Goal: Task Accomplishment & Management: Manage account settings

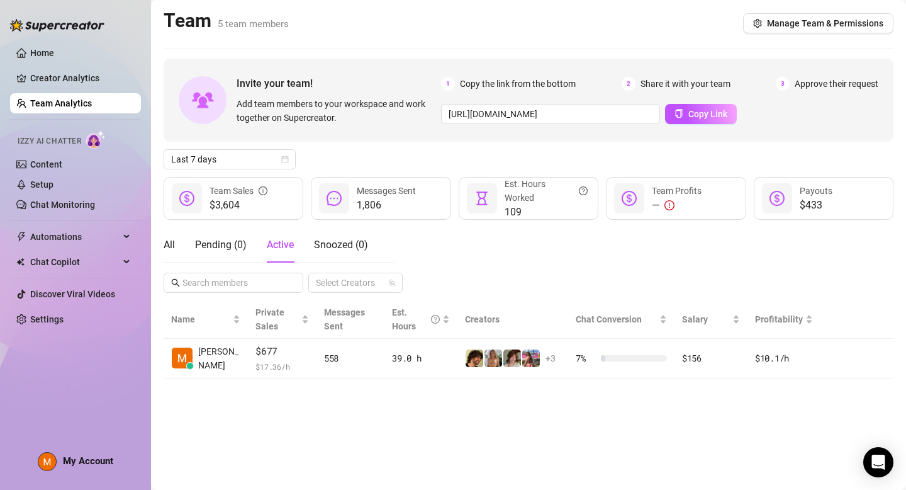
click at [175, 240] on div "All Pending ( 0 ) Active Snoozed ( 0 )" at bounding box center [266, 244] width 205 height 35
click at [172, 242] on div "All" at bounding box center [169, 244] width 11 height 15
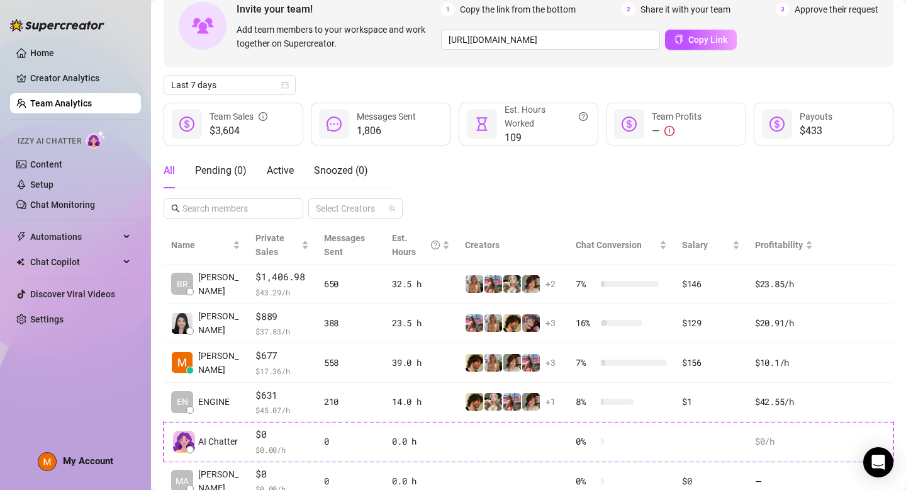
scroll to position [77, 0]
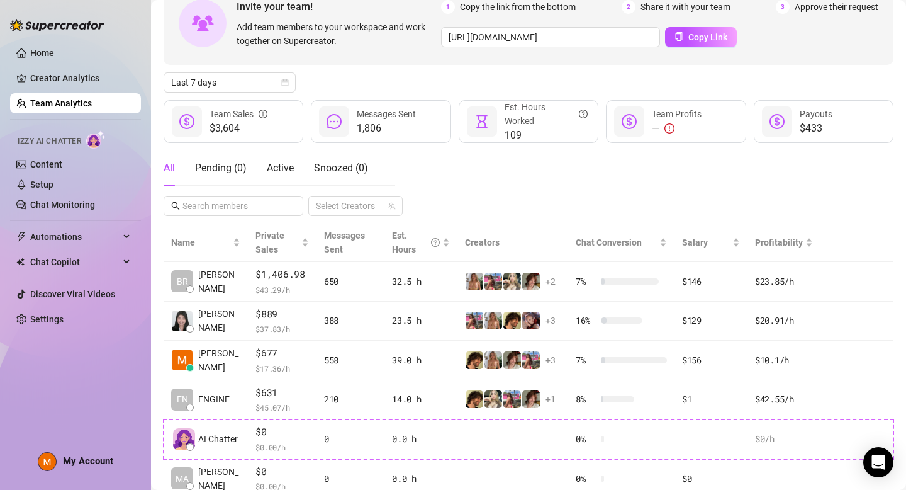
click at [486, 198] on div "All Pending ( 0 ) Active Snoozed ( 0 ) Select Creators" at bounding box center [529, 182] width 730 height 65
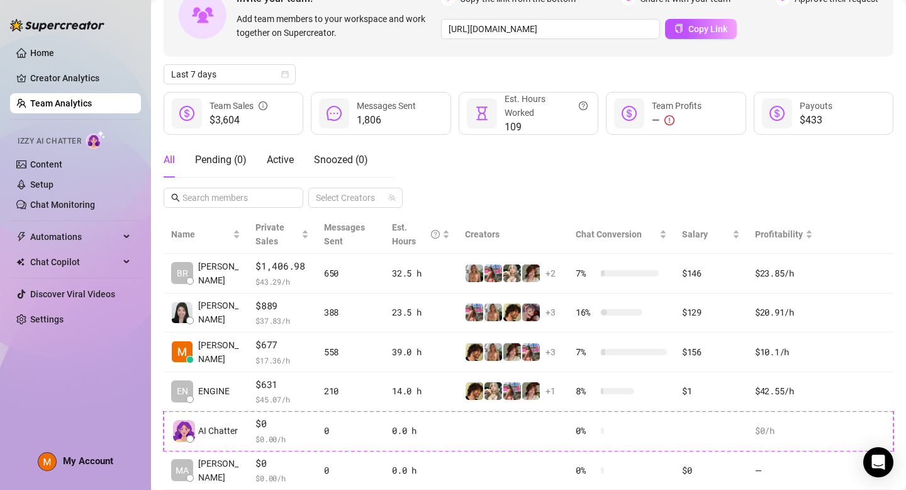
scroll to position [81, 0]
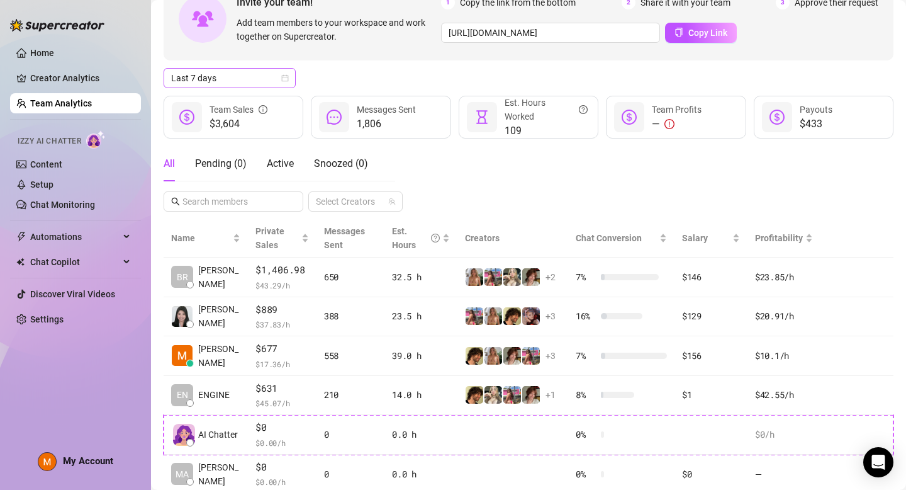
click at [244, 79] on span "Last 7 days" at bounding box center [229, 78] width 117 height 19
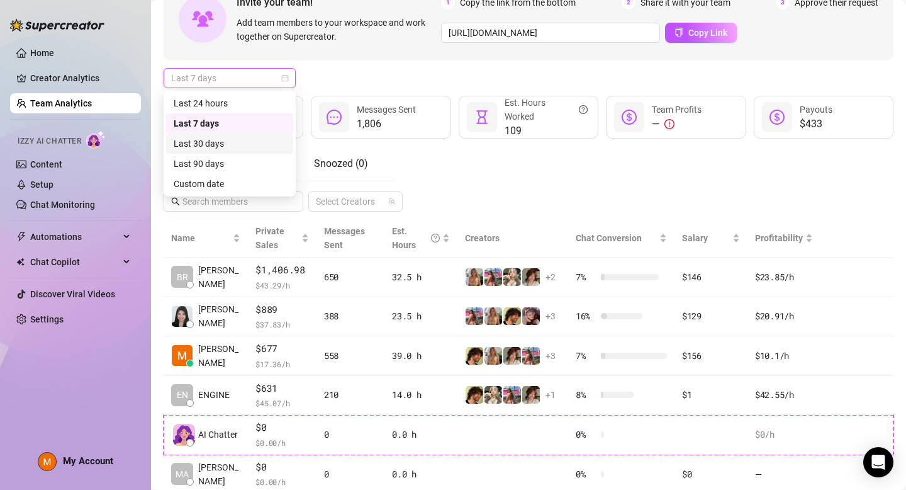
click at [238, 139] on div "Last 30 days" at bounding box center [230, 144] width 112 height 14
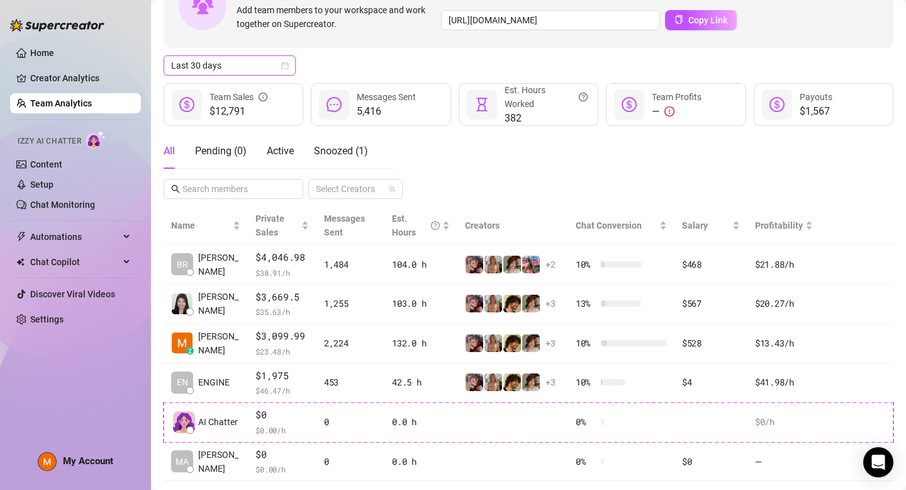
scroll to position [123, 0]
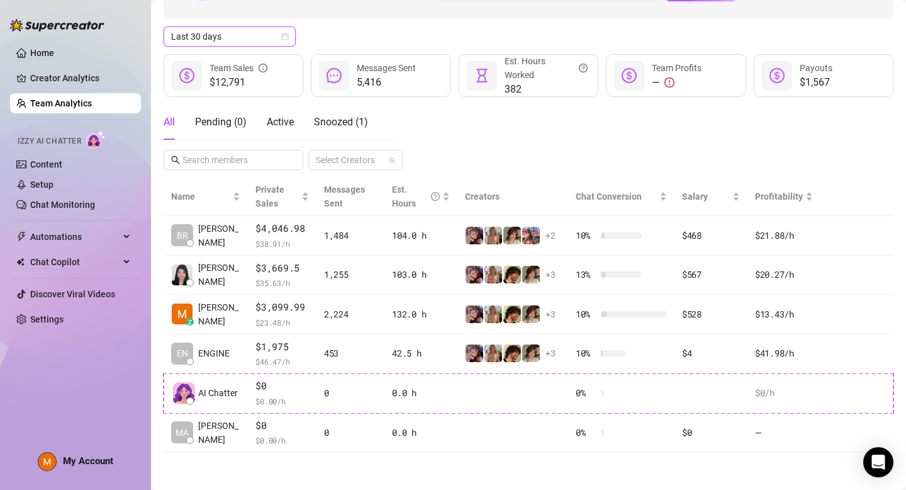
click at [473, 142] on div "All Pending ( 0 ) Active Snoozed ( 1 ) Select Creators" at bounding box center [529, 136] width 730 height 65
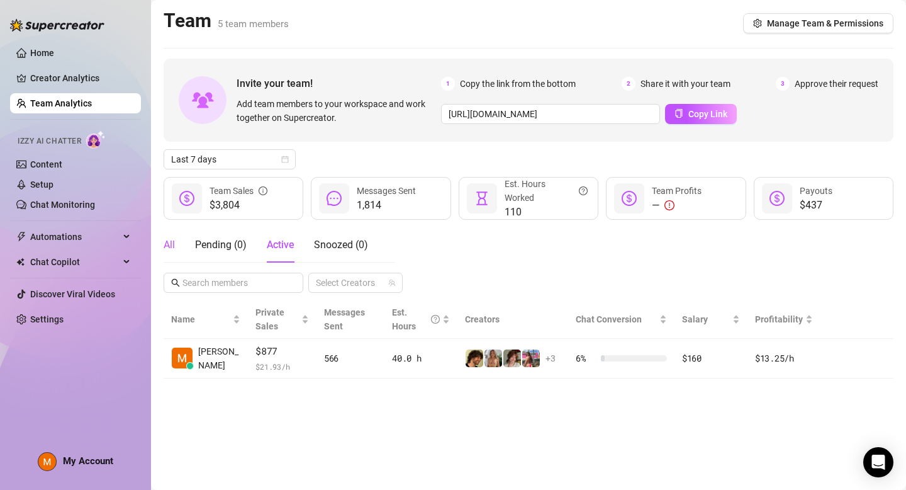
click at [167, 240] on div "All" at bounding box center [169, 244] width 11 height 15
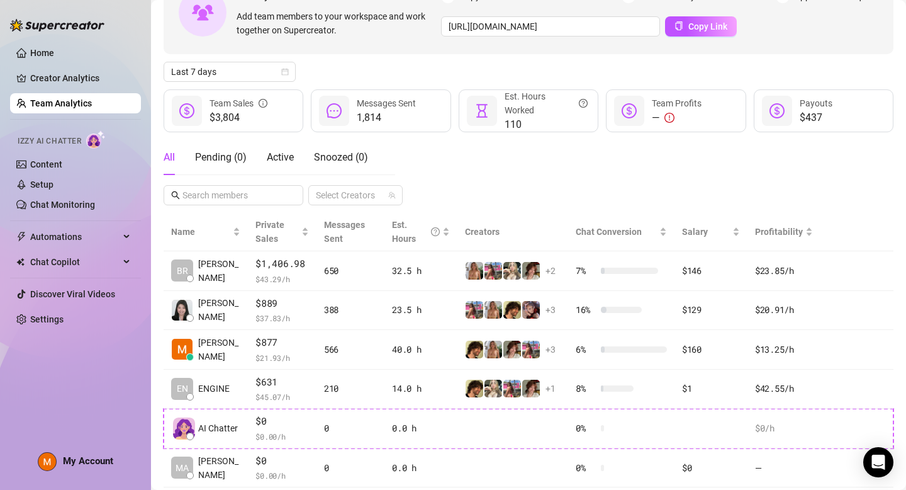
scroll to position [91, 0]
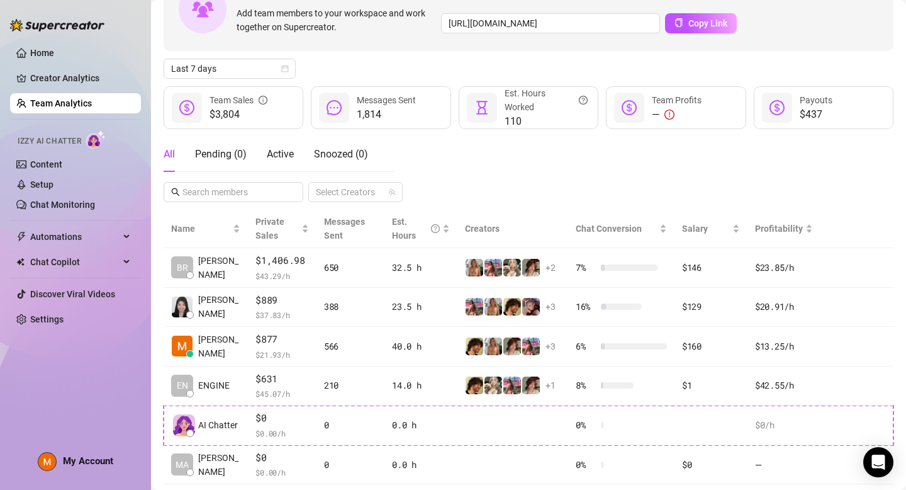
click at [546, 137] on div "All Pending ( 0 ) Active Snoozed ( 0 ) Select Creators" at bounding box center [529, 169] width 730 height 65
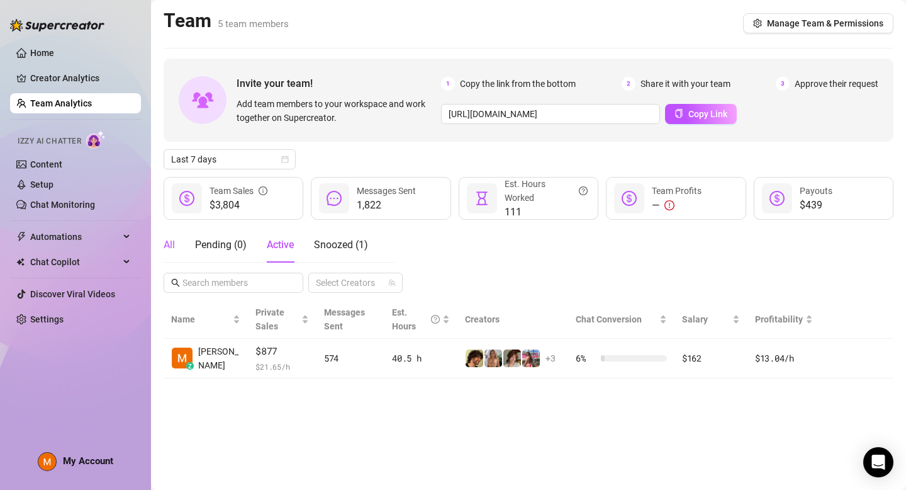
click at [172, 244] on div "All" at bounding box center [169, 244] width 11 height 15
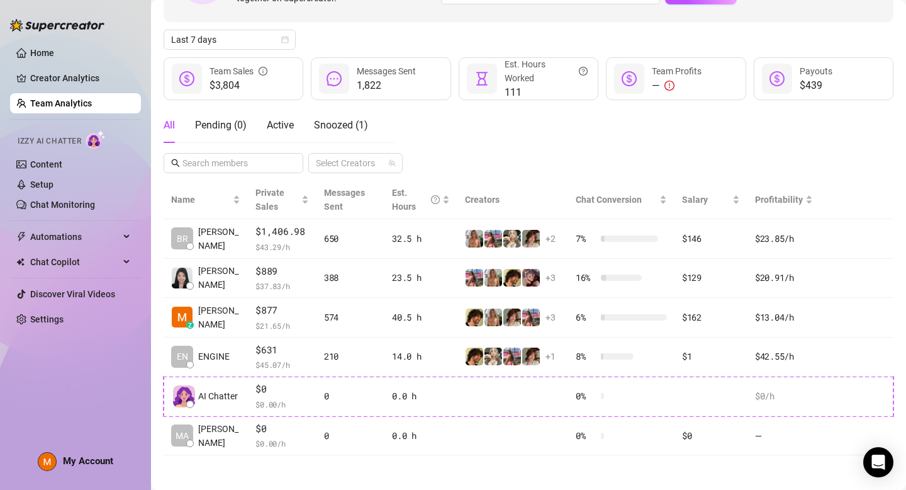
scroll to position [123, 0]
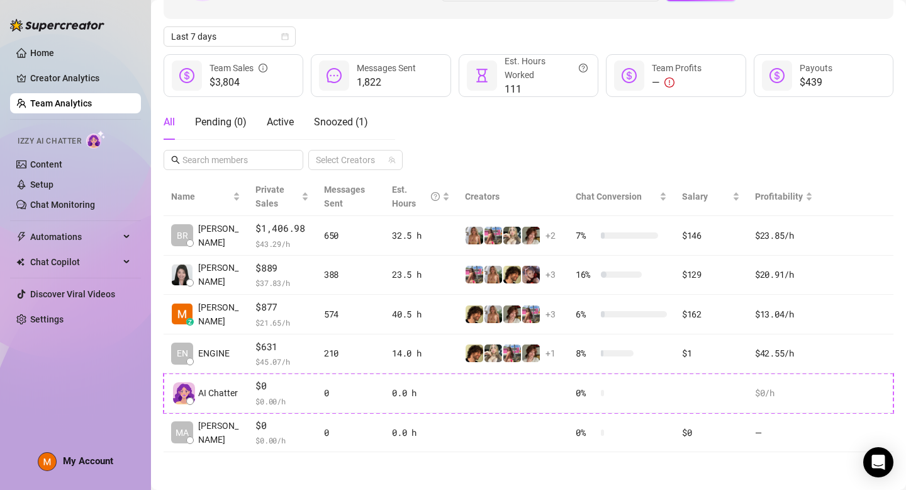
click at [434, 141] on div "Tab 1 of 4 All Pending ( 0 ) Active Snoozed ( 1 ) Select Creators" at bounding box center [529, 136] width 730 height 65
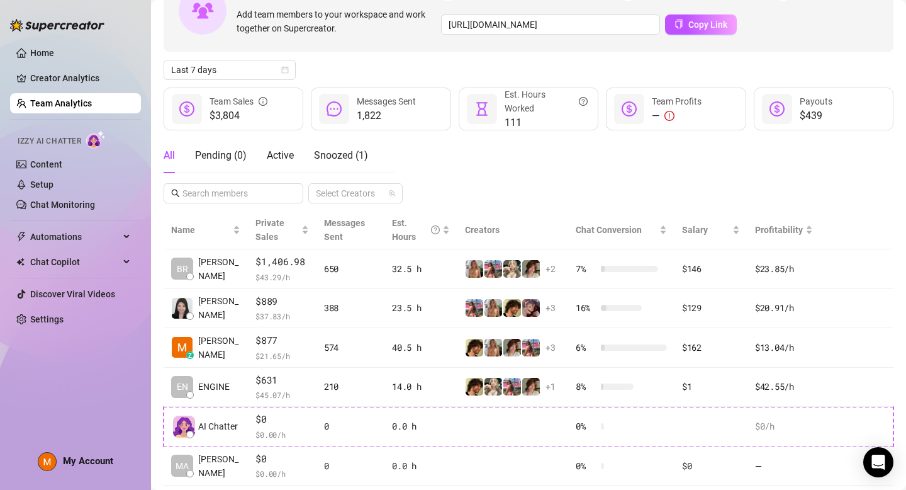
scroll to position [0, 0]
